Goal: Communication & Community: Answer question/provide support

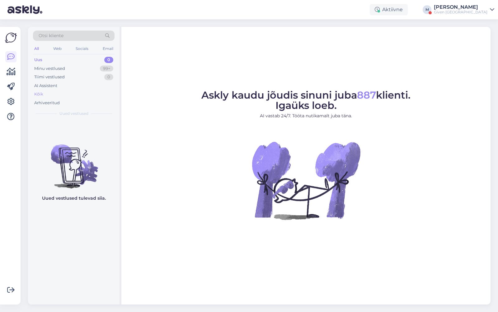
click at [56, 90] on div "Kõik" at bounding box center [74, 94] width 82 height 9
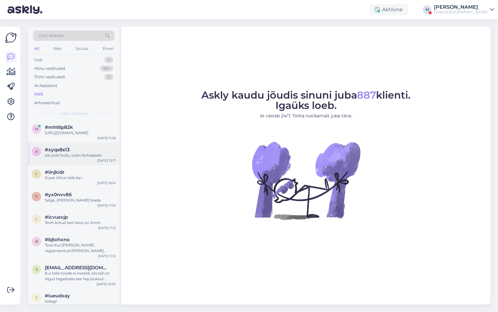
click at [71, 152] on div "#xyqs8s13" at bounding box center [80, 150] width 71 height 6
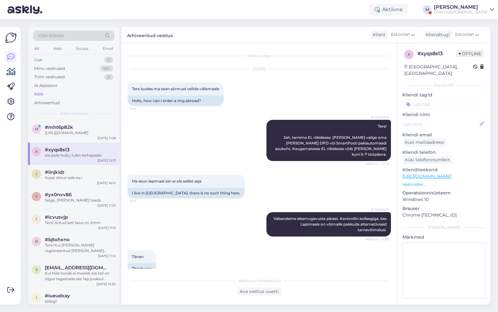
scroll to position [218, 0]
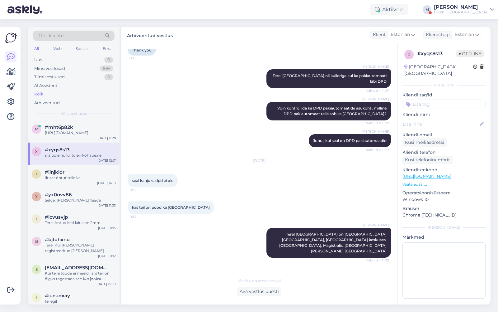
click at [469, 10] on div "Given [GEOGRAPHIC_DATA]" at bounding box center [461, 12] width 54 height 5
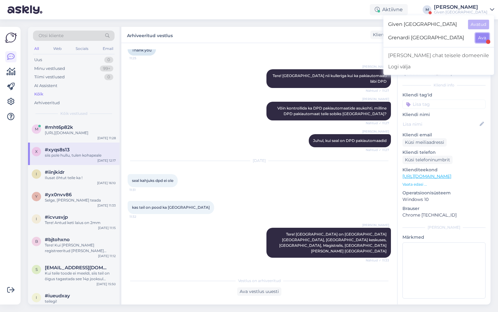
click at [478, 36] on button "Ava" at bounding box center [483, 38] width 14 height 10
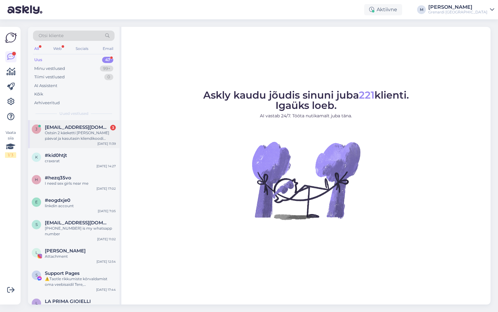
click at [74, 132] on div "Ostsin 2 käeketti [PERSON_NAME] päeval ja kasutasin kliendikoodi [PERSON_NAME] …" at bounding box center [80, 135] width 71 height 11
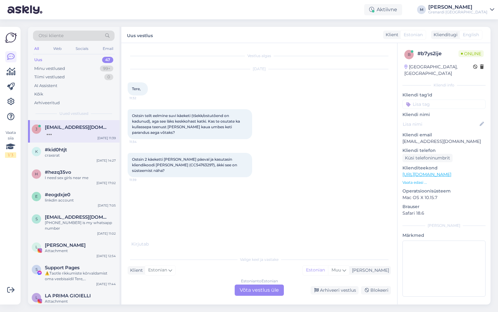
click at [246, 288] on div "Estonian to Estonian Võta vestlus üle" at bounding box center [259, 289] width 49 height 11
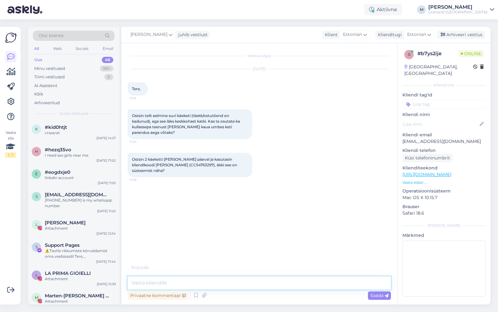
click at [235, 280] on textarea at bounding box center [260, 282] width 264 height 13
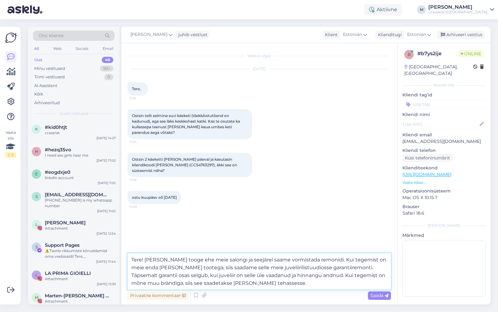
click at [312, 261] on textarea "Tere! [PERSON_NAME] tooge ehe meie salongi ja seejärel saame vormistada remonid…" at bounding box center [260, 271] width 264 height 36
type textarea "Tere! [PERSON_NAME] tooge ehe meie salongi ja seejärel saame vormistada [PERSON…"
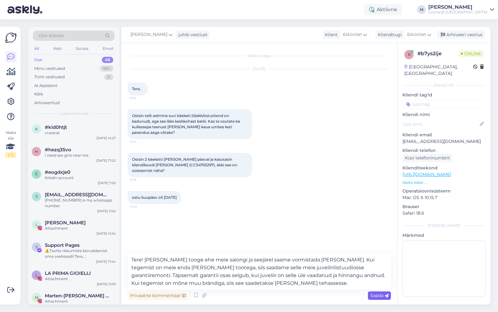
click at [378, 297] on span "Saada" at bounding box center [380, 295] width 18 height 6
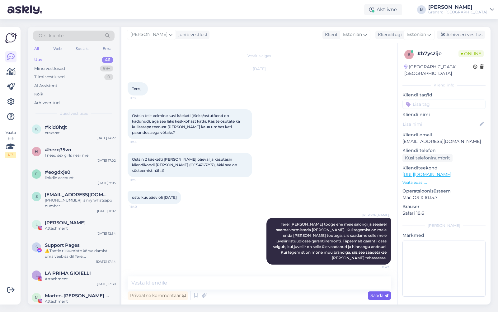
scroll to position [0, 0]
click at [472, 8] on div "[PERSON_NAME]" at bounding box center [458, 7] width 59 height 5
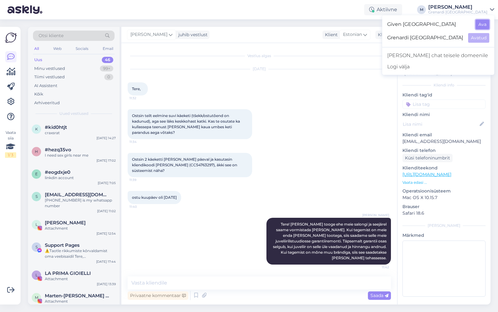
click at [483, 25] on button "Ava" at bounding box center [483, 25] width 14 height 10
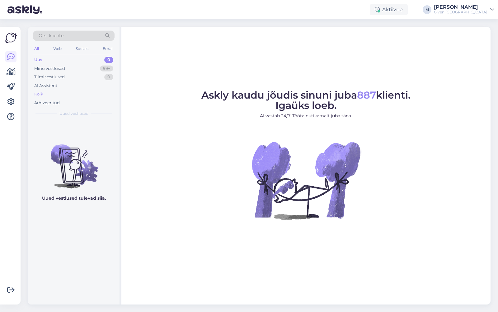
click at [40, 94] on div "Kõik" at bounding box center [38, 94] width 9 height 6
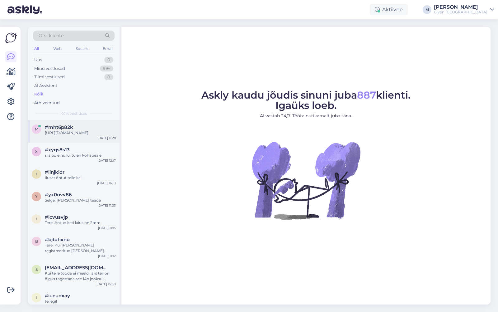
click at [67, 135] on div "[URL][DOMAIN_NAME]" at bounding box center [80, 133] width 71 height 6
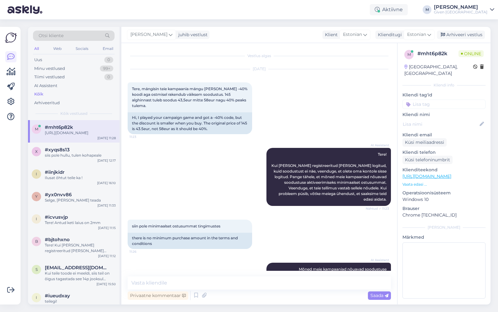
scroll to position [234, 0]
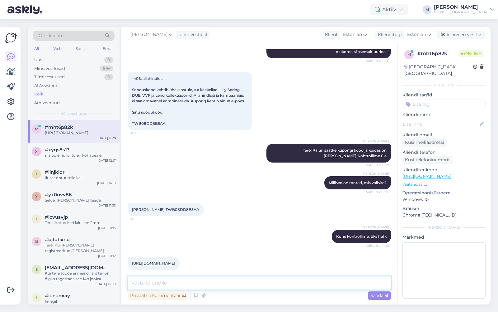
click at [274, 284] on textarea at bounding box center [260, 282] width 264 height 13
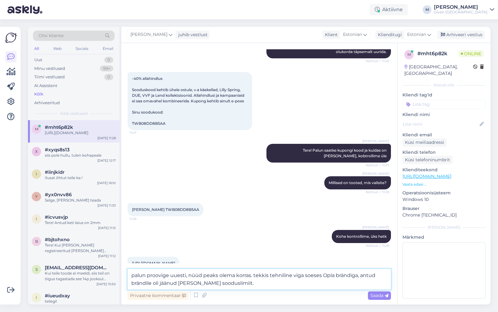
click at [135, 275] on textarea "palun proovige uuesti, nüüd peaks olema korras. tekkis tehniline viga soeses Op…" at bounding box center [260, 279] width 264 height 21
click at [256, 276] on textarea "Palun proovige uuesti, nüüd peaks olema korras. tekkis tehniline viga soeses Op…" at bounding box center [260, 279] width 264 height 21
type textarea "Palun proovige uuesti, nüüd peaks olema korras. Tekkis tehniline viga soeses Op…"
click at [381, 297] on span "Saada" at bounding box center [380, 295] width 18 height 6
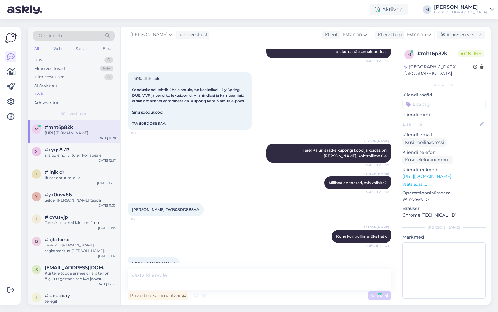
scroll to position [272, 0]
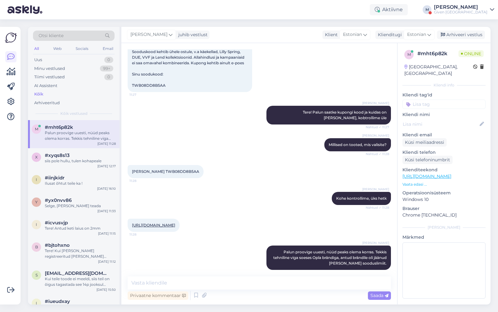
drag, startPoint x: 484, startPoint y: 7, endPoint x: 484, endPoint y: 274, distance: 266.1
click at [466, 13] on div "Given [GEOGRAPHIC_DATA]" at bounding box center [461, 12] width 54 height 5
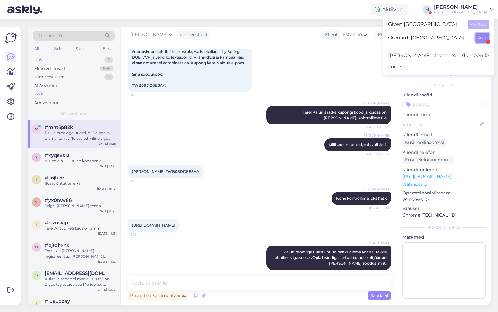
click at [482, 39] on button "Ava" at bounding box center [483, 38] width 14 height 10
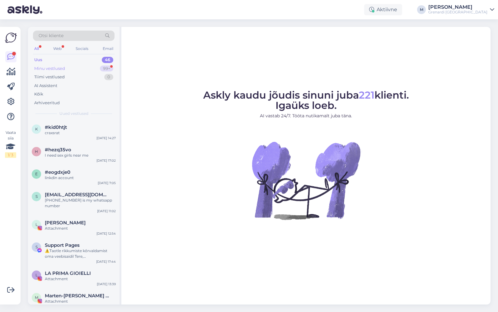
click at [69, 66] on div "Minu vestlused 99+" at bounding box center [74, 68] width 82 height 9
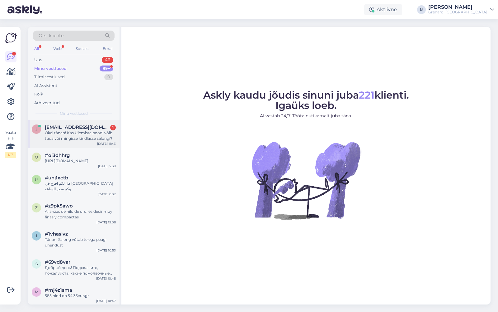
click at [71, 134] on div "Okei tänan! Kas Ülemiste poodi võib tuua või mingisse kindlasse salongi?" at bounding box center [80, 135] width 71 height 11
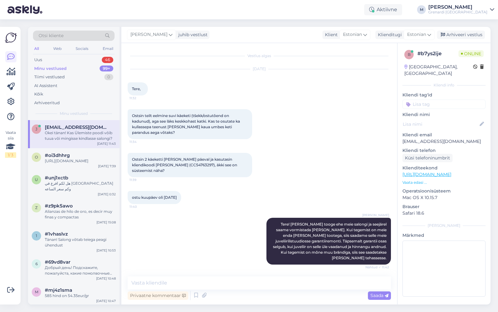
scroll to position [27, 0]
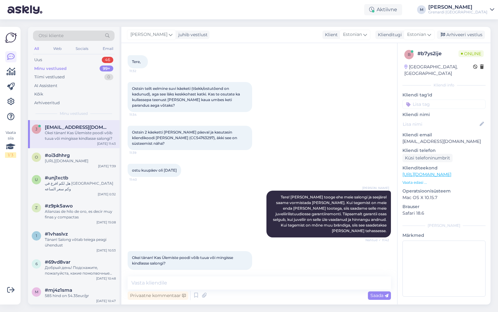
click at [189, 289] on div "Privaatne kommentaar Saada" at bounding box center [260, 295] width 264 height 12
click at [185, 288] on textarea at bounding box center [260, 282] width 264 height 13
type textarea "Te [PERSON_NAME] Ülemistesse või Virusse, kuidas teile endale sobib."
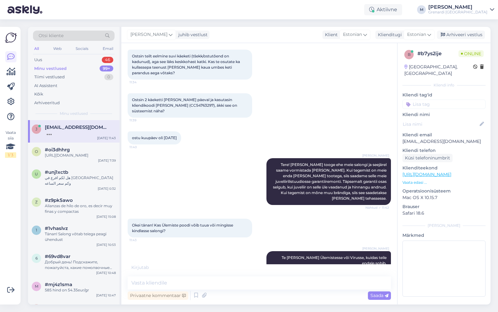
click at [486, 8] on div "[PERSON_NAME]" at bounding box center [458, 7] width 59 height 5
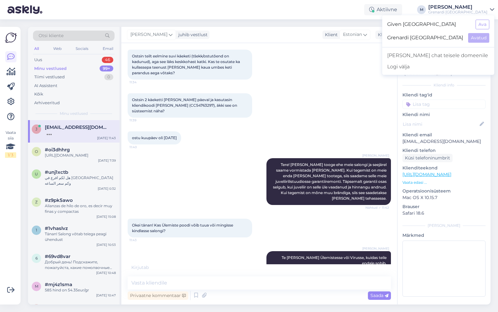
click at [460, 24] on span "Given [GEOGRAPHIC_DATA]" at bounding box center [429, 25] width 83 height 10
click at [481, 24] on button "Ava" at bounding box center [483, 25] width 14 height 10
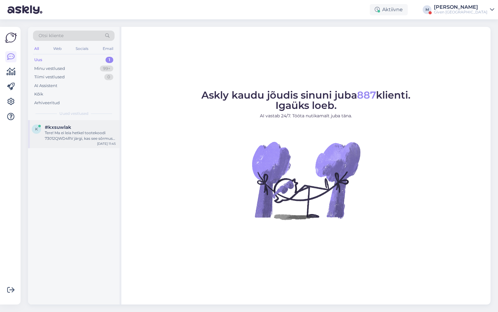
click at [56, 129] on span "#kxsuwlak" at bounding box center [58, 127] width 26 height 6
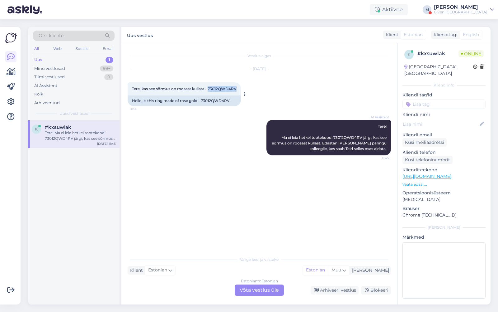
drag, startPoint x: 209, startPoint y: 88, endPoint x: 237, endPoint y: 89, distance: 28.4
click at [237, 89] on div "Tere, kas see sõrmus on roosast kullast - 73012QWD4RV 11:45" at bounding box center [184, 88] width 113 height 13
copy span "73012QWD4RV"
click at [254, 288] on div "Estonian to Estonian Võta vestlus üle" at bounding box center [259, 289] width 49 height 11
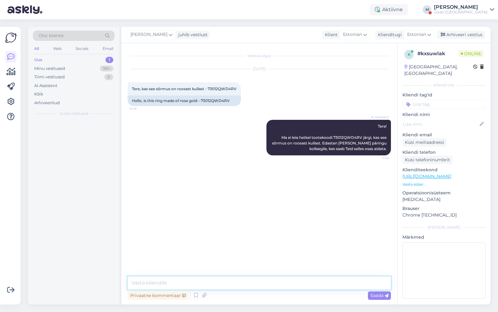
click at [251, 279] on textarea at bounding box center [260, 282] width 264 height 13
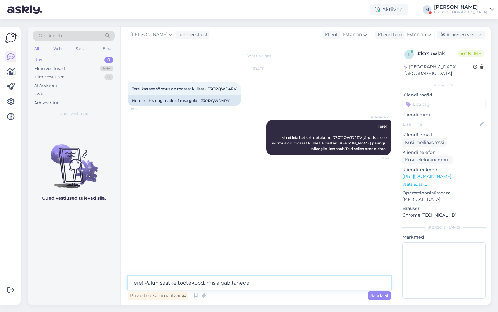
type textarea "Tere! Palun saatke tootekood, mis algab tähega W"
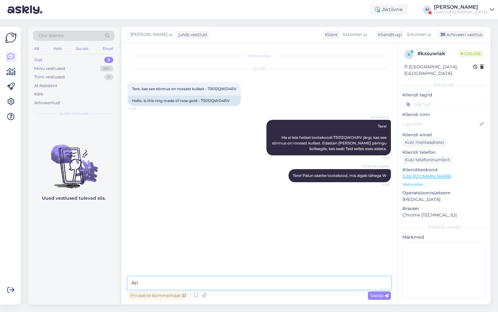
type textarea "A"
click at [67, 66] on div "Minu vestlused 99+" at bounding box center [74, 68] width 82 height 9
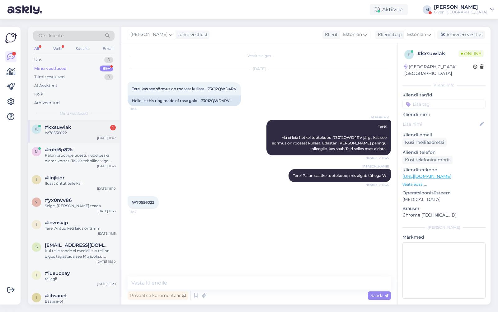
click at [62, 125] on span "#kxsuwlak" at bounding box center [58, 127] width 26 height 6
click at [150, 203] on span "W70556022" at bounding box center [143, 202] width 22 height 5
copy div "W70556022 11:47"
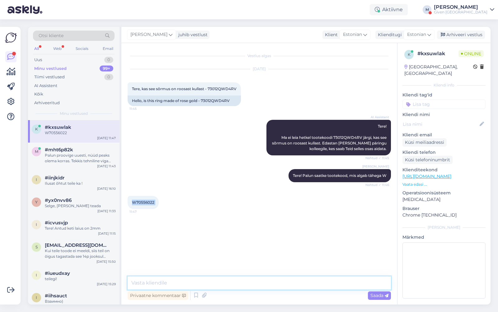
click at [193, 283] on textarea at bounding box center [260, 282] width 264 height 13
type textarea "see on roosast kullast"
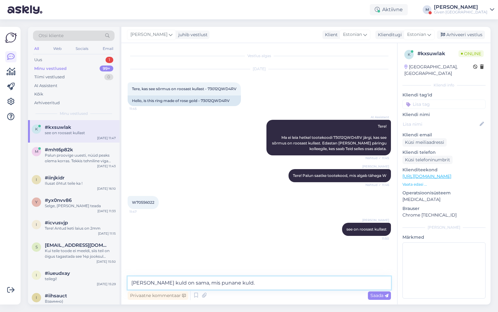
click at [134, 283] on textarea "[PERSON_NAME] kuld on sama, mis punane kuld." at bounding box center [260, 282] width 264 height 13
click at [234, 286] on textarea "[PERSON_NAME] kuld on sama, mis punane kuld." at bounding box center [260, 282] width 264 height 13
type textarea "[PERSON_NAME] kuld on sama, mis punane kuld."
click at [473, 11] on div "Given [GEOGRAPHIC_DATA]" at bounding box center [461, 12] width 54 height 5
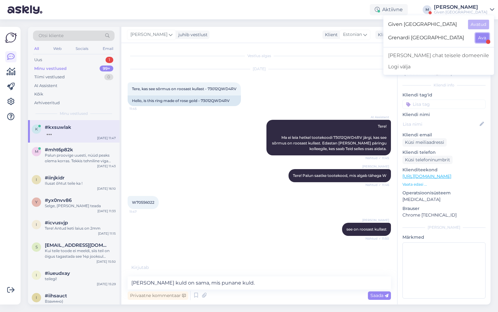
click at [482, 38] on button "Ava" at bounding box center [483, 38] width 14 height 10
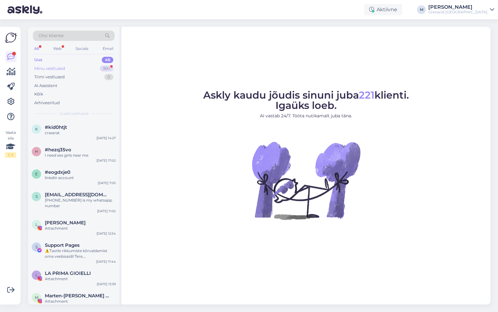
click at [90, 69] on div "Minu vestlused 99+" at bounding box center [74, 68] width 82 height 9
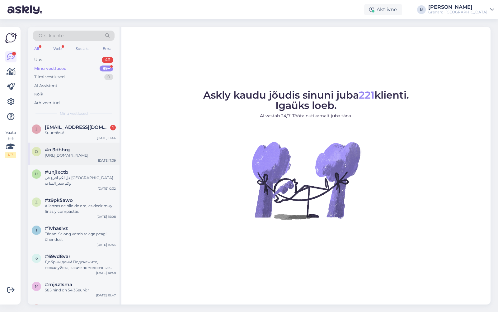
click at [76, 142] on div "o #oi3dhhrg [URL][DOMAIN_NAME] [DATE] 7:39" at bounding box center [74, 153] width 92 height 22
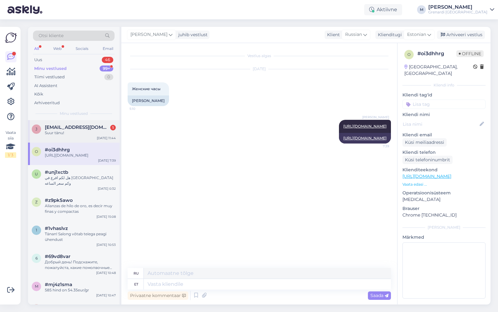
click at [75, 133] on div "Suur tänu!" at bounding box center [80, 133] width 71 height 6
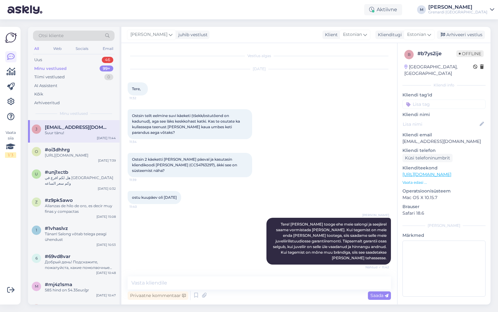
scroll to position [86, 0]
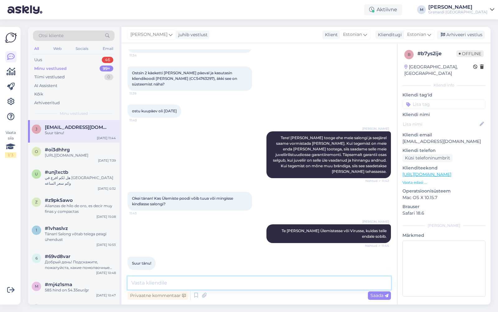
click at [176, 284] on textarea at bounding box center [260, 282] width 264 height 13
type textarea "Ilusat päeva!"
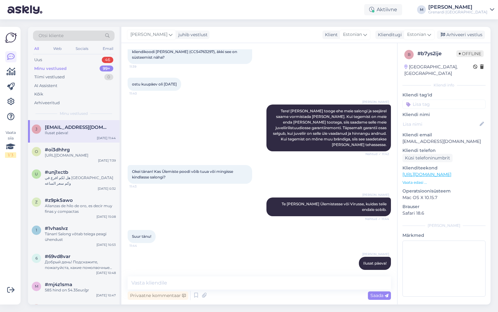
click at [478, 12] on div "Grenardi [GEOGRAPHIC_DATA]" at bounding box center [458, 12] width 59 height 5
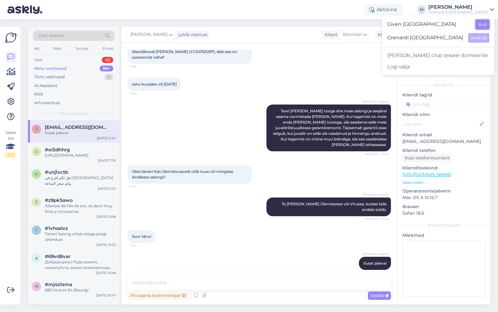
click at [479, 27] on button "Ava" at bounding box center [483, 25] width 14 height 10
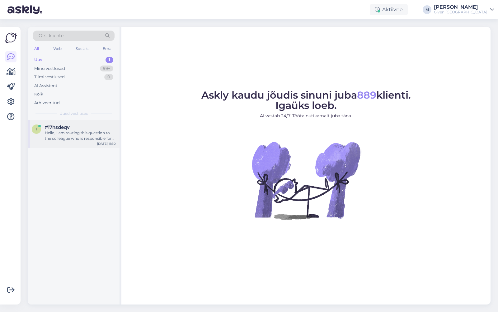
click at [93, 134] on div "Hello, I am routing this question to the colleague who is responsible for this …" at bounding box center [80, 135] width 71 height 11
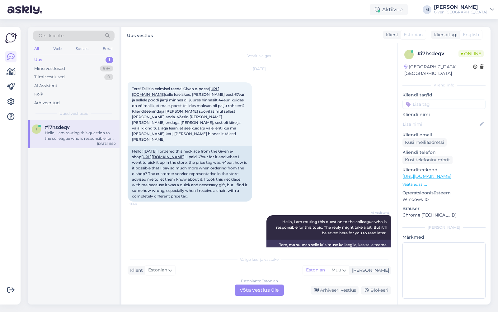
scroll to position [15, 0]
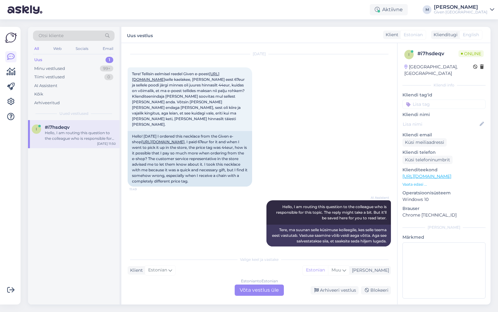
click at [253, 290] on div "Estonian to Estonian Võta vestlus üle" at bounding box center [259, 289] width 49 height 11
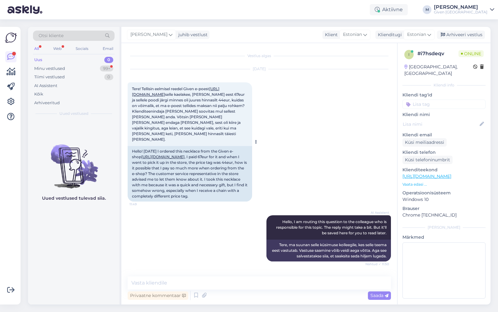
scroll to position [19, 0]
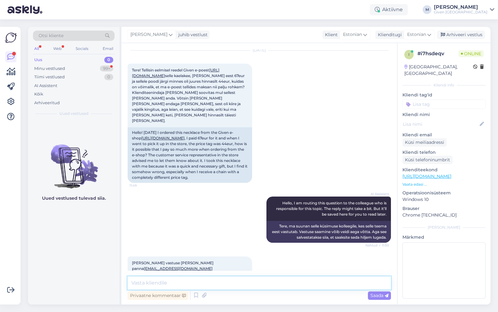
click at [212, 283] on textarea at bounding box center [260, 282] width 264 height 13
type textarea "Tere! [PERSON_NAME] kirja [PERSON_NAME] vastame emaili [PERSON_NAME]"
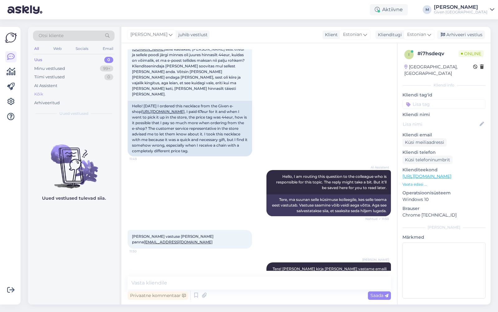
click at [64, 93] on div "Kõik" at bounding box center [74, 94] width 82 height 9
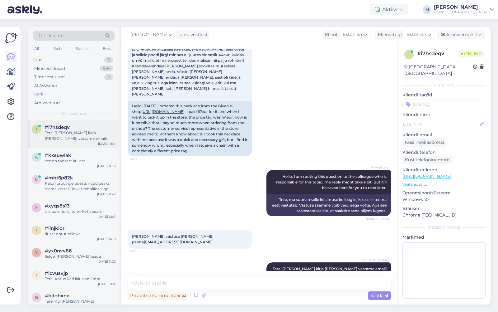
click at [75, 134] on div "Tere! [PERSON_NAME] kirja [PERSON_NAME] vastame emaili [PERSON_NAME]" at bounding box center [80, 135] width 71 height 11
click at [80, 181] on div "Palun proovige uuesti, nüüd peaks olema korras. Tekkis tehniline viga soeses Op…" at bounding box center [80, 185] width 71 height 11
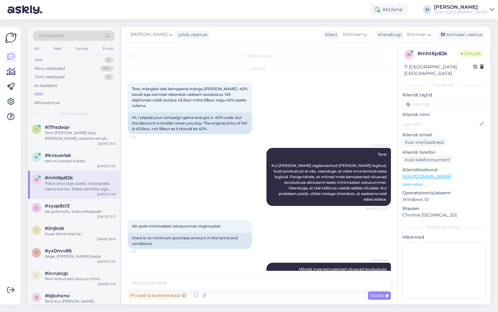
scroll to position [272, 0]
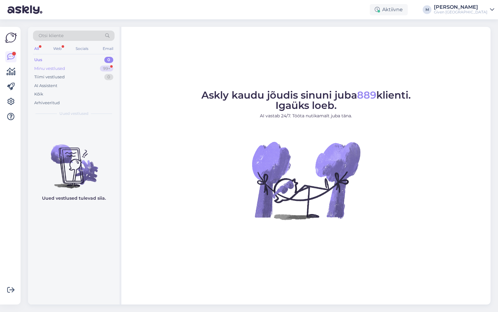
click at [57, 67] on div "Minu vestlused" at bounding box center [49, 68] width 31 height 6
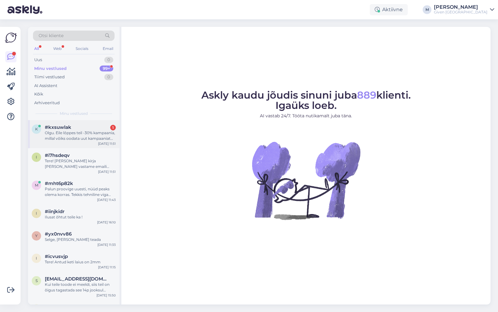
click at [70, 131] on div "Olgu. Eile lõppes teil -30% kampaania, millal võiks oodata uut kampaaniat või k…" at bounding box center [80, 135] width 71 height 11
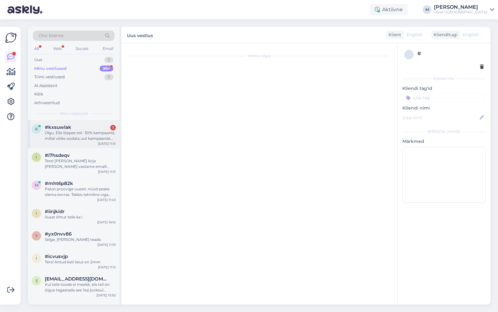
scroll to position [10, 0]
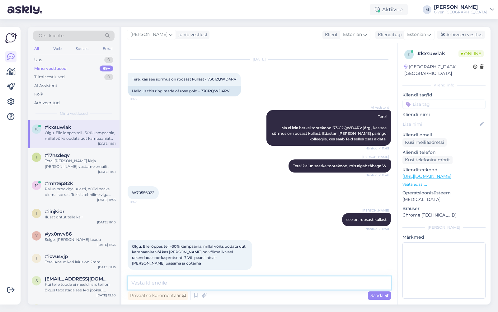
click at [205, 282] on textarea at bounding box center [260, 282] width 264 height 13
type textarea "Tere! Täna"
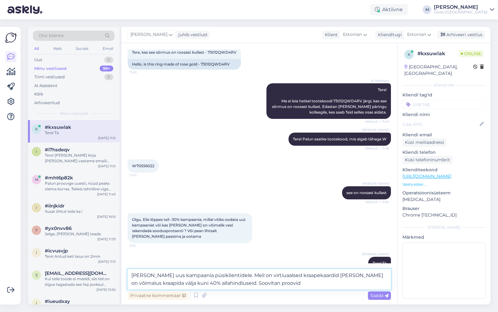
type textarea "Täna algas uus kampaania püsiklientidele. Meil on virtiuaalsed kraapekaardid ja…"
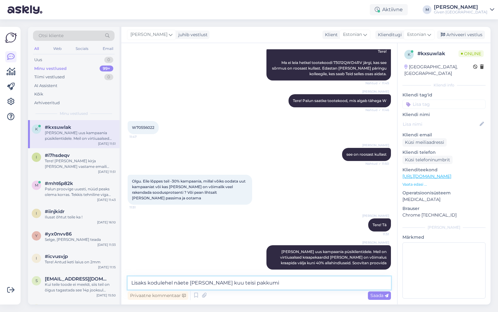
scroll to position [81, 0]
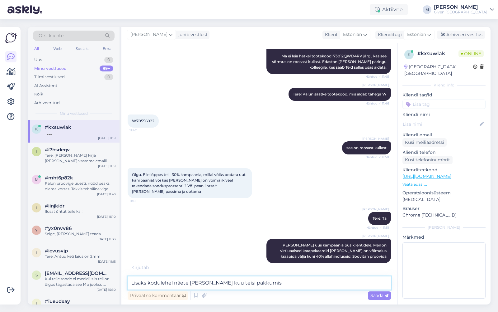
type textarea "Lisaks kodulehel näete ka selle kuu teisi pakkumisi"
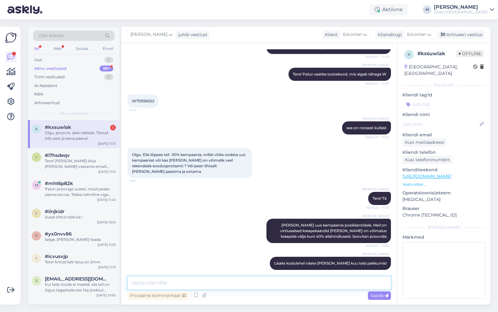
scroll to position [128, 0]
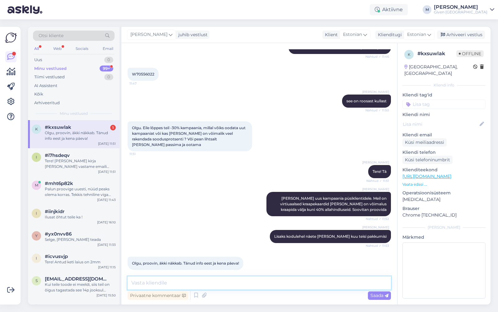
click at [206, 279] on textarea at bounding box center [260, 282] width 264 height 13
type textarea "Ilusat päeva ja head mängu!"
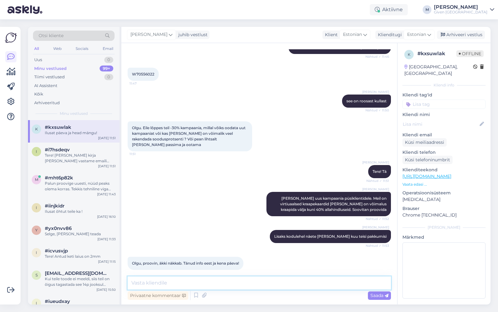
scroll to position [155, 0]
